Goal: Check status: Check status

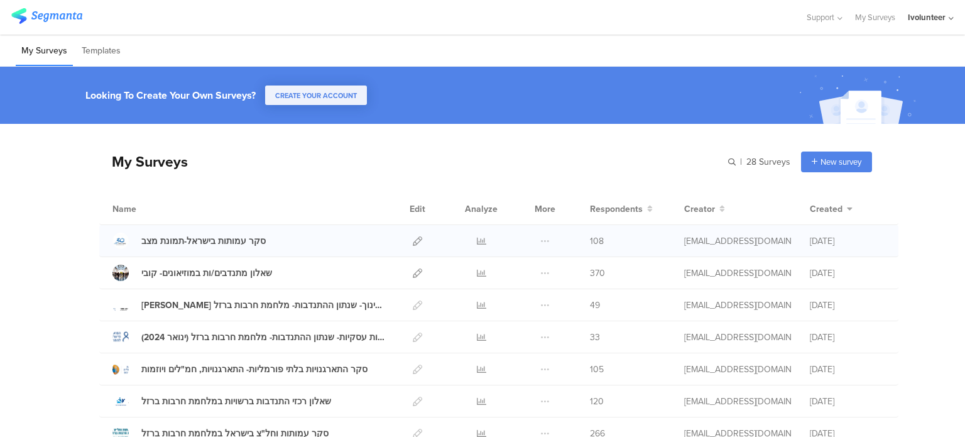
click at [229, 248] on div "סקר עמותות בישראל-תמונת מצב 108" at bounding box center [498, 241] width 799 height 32
click at [231, 243] on div "סקר עמותות בישראל-תמונת מצב" at bounding box center [203, 240] width 124 height 13
click at [480, 237] on icon at bounding box center [481, 240] width 9 height 9
